Goal: Information Seeking & Learning: Compare options

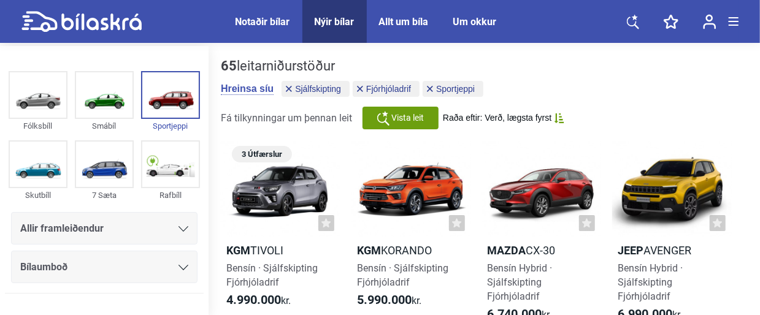
click at [142, 223] on div "Allir framleiðendur" at bounding box center [104, 228] width 168 height 17
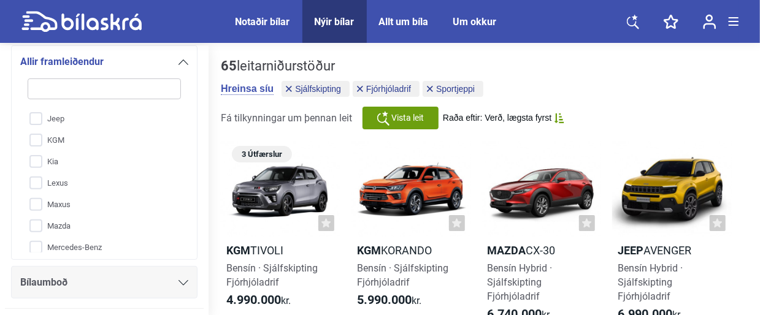
scroll to position [172, 0]
click at [39, 157] on input "Kia" at bounding box center [96, 159] width 155 height 21
checkbox input "true"
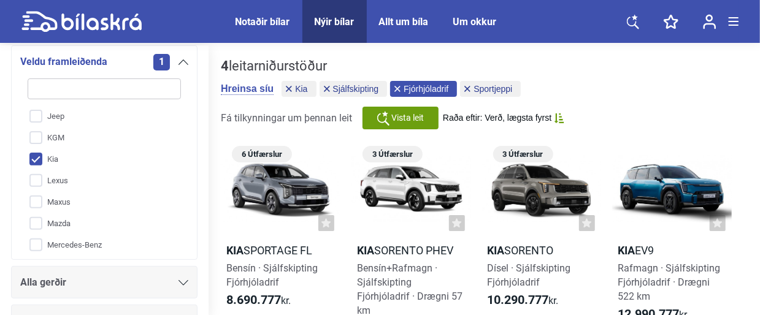
click at [419, 89] on span "Fjórhjóladrif" at bounding box center [426, 89] width 45 height 9
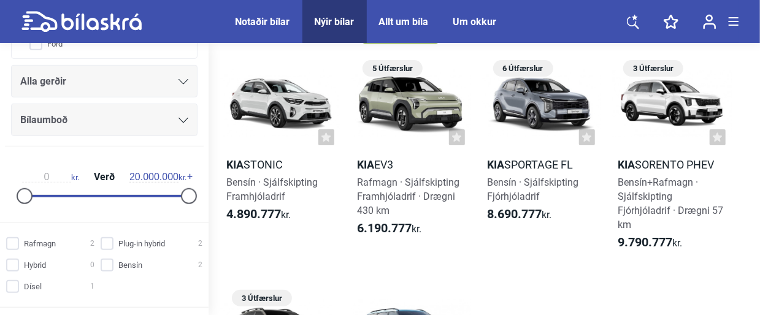
scroll to position [370, 0]
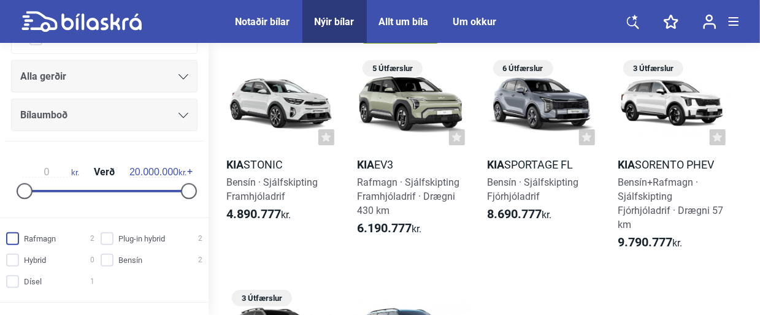
click at [9, 236] on input "Rafmagn 2" at bounding box center [52, 239] width 88 height 13
checkbox input "true"
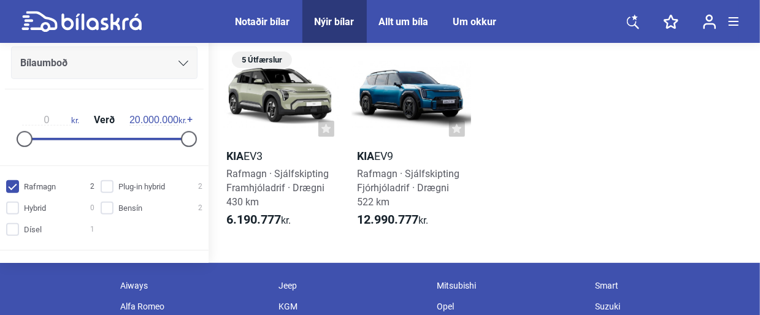
scroll to position [95, 0]
type input "6.500.000"
drag, startPoint x: 185, startPoint y: 134, endPoint x: 76, endPoint y: 139, distance: 108.7
click at [76, 139] on div at bounding box center [78, 139] width 16 height 16
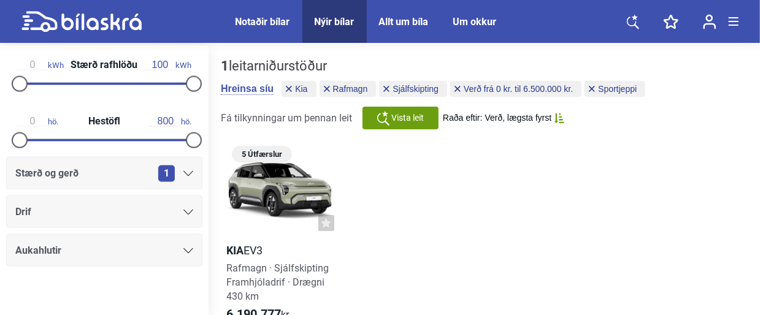
scroll to position [833, 0]
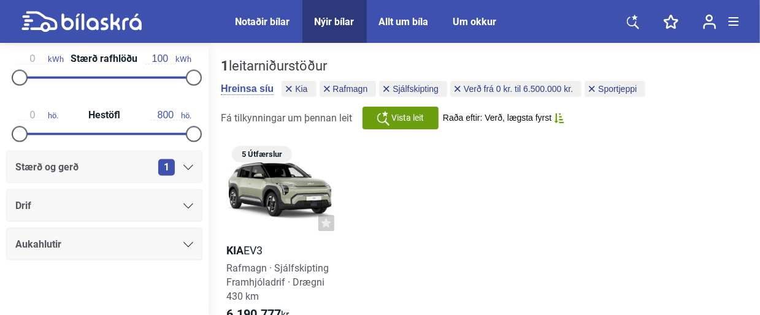
click at [184, 201] on div at bounding box center [189, 206] width 10 height 10
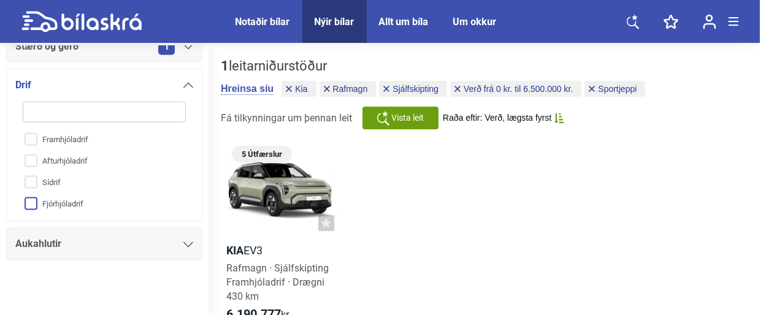
click at [33, 201] on input "Fjórhjóladrif" at bounding box center [96, 204] width 164 height 21
checkbox input "true"
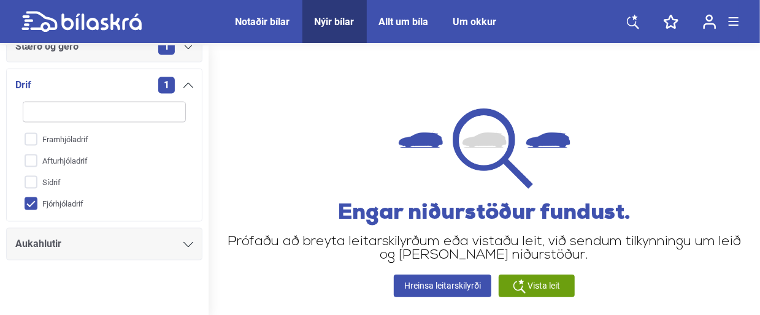
scroll to position [285, 0]
